Goal: Task Accomplishment & Management: Use online tool/utility

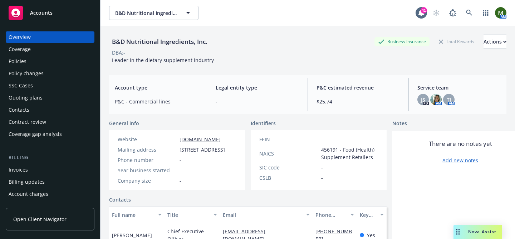
click at [43, 64] on div "Policies" at bounding box center [50, 61] width 83 height 11
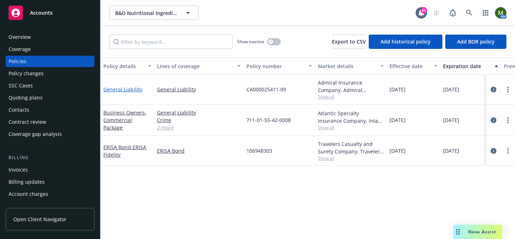
click at [127, 89] on link "General Liability" at bounding box center [122, 89] width 39 height 7
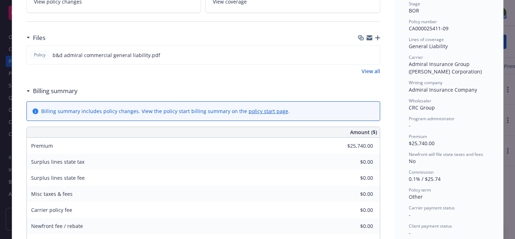
scroll to position [51, 0]
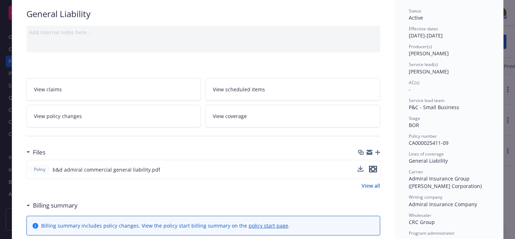
click at [373, 167] on icon "preview file" at bounding box center [372, 169] width 6 height 5
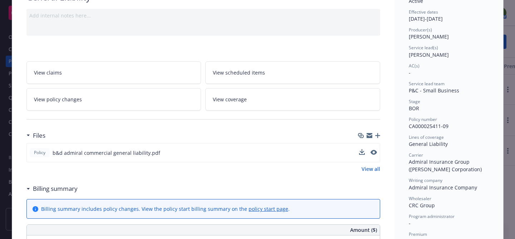
scroll to position [0, 0]
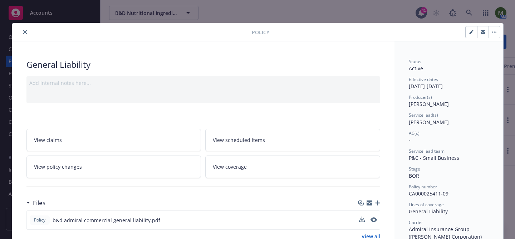
click at [25, 34] on icon "close" at bounding box center [25, 32] width 4 height 4
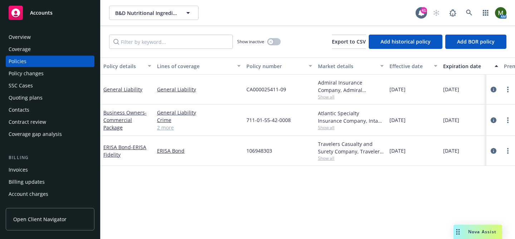
click at [46, 100] on div "Quoting plans" at bounding box center [50, 97] width 83 height 11
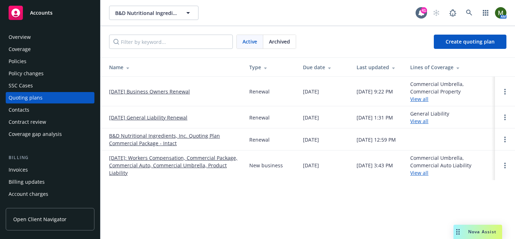
click at [162, 91] on link "[DATE] Business Owners Renewal" at bounding box center [149, 92] width 81 height 8
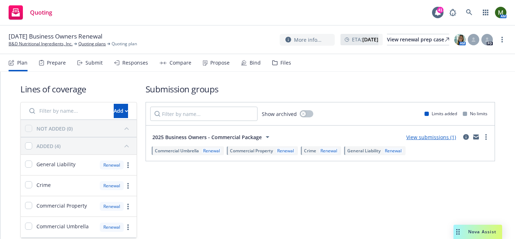
click at [280, 62] on div "Files" at bounding box center [285, 63] width 11 height 6
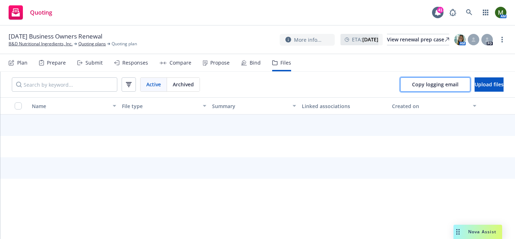
click at [426, 84] on span "Copy logging email" at bounding box center [435, 84] width 46 height 7
